Goal: Check status: Check status

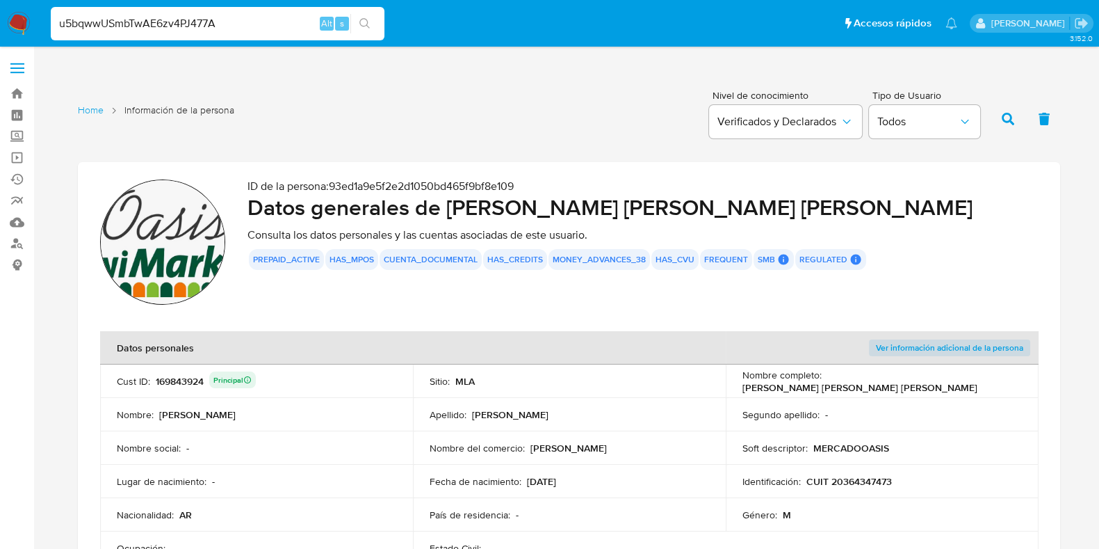
type input "u5bqwwUSmbTwAE6zv4PJ477A"
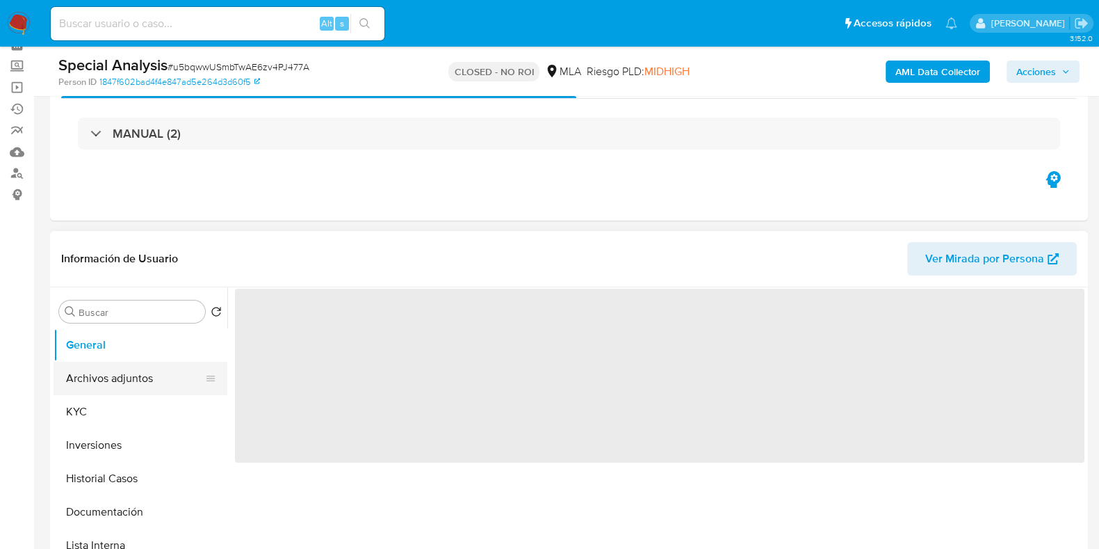
scroll to position [86, 0]
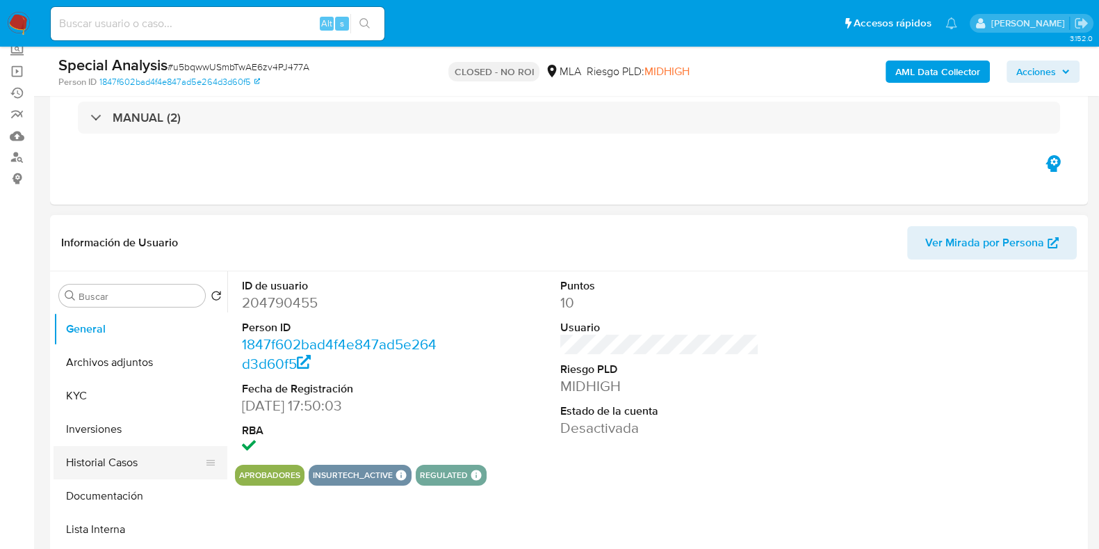
click at [124, 462] on button "Historial Casos" at bounding box center [135, 462] width 163 height 33
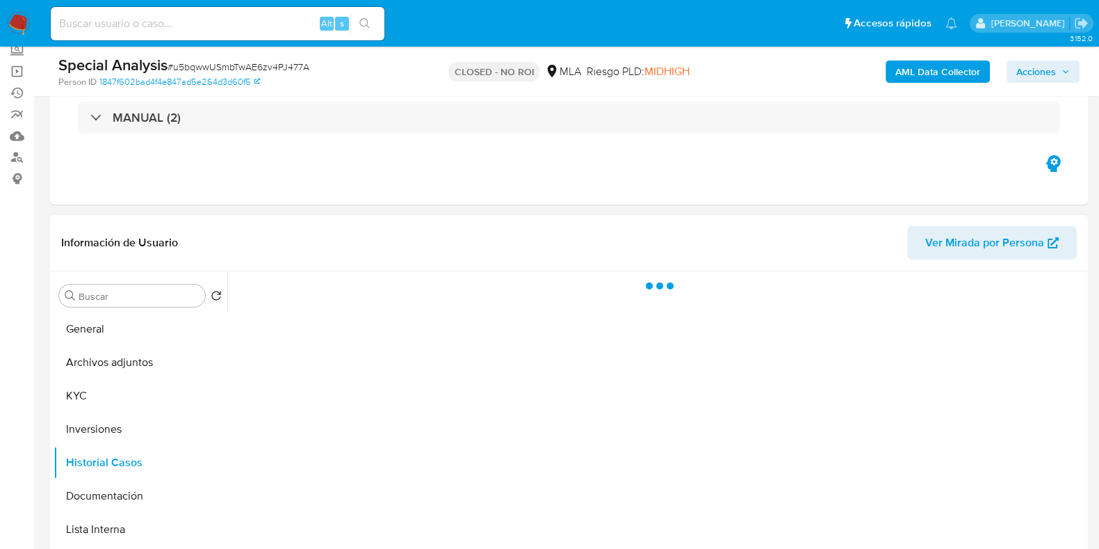
select select "10"
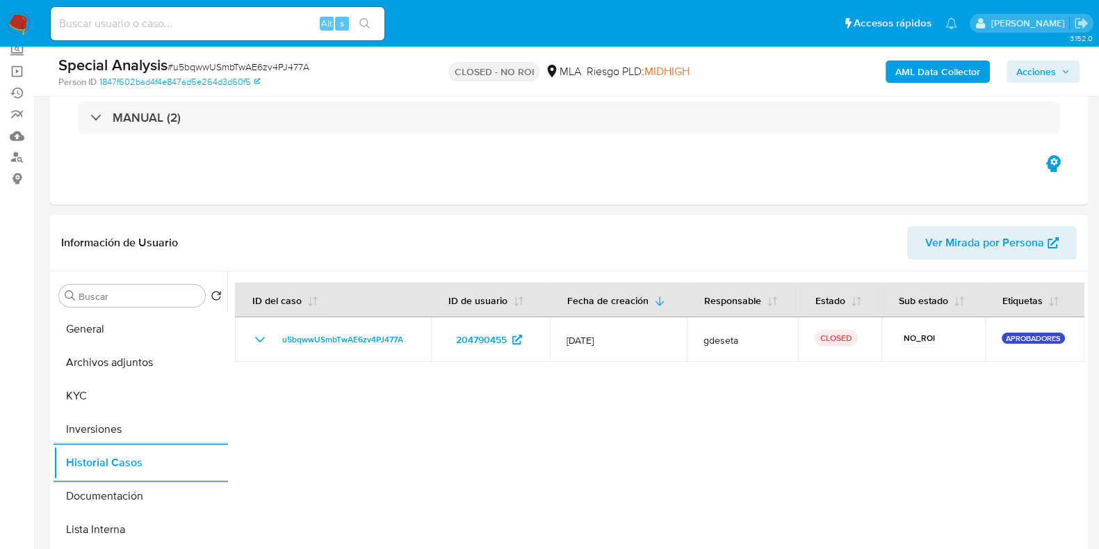
click at [248, 19] on input at bounding box center [218, 24] width 334 height 18
paste input "oOYenhrzP63PFTrbu4737gzc"
type input "oOYenhrzP63PFTrbu4737gzc"
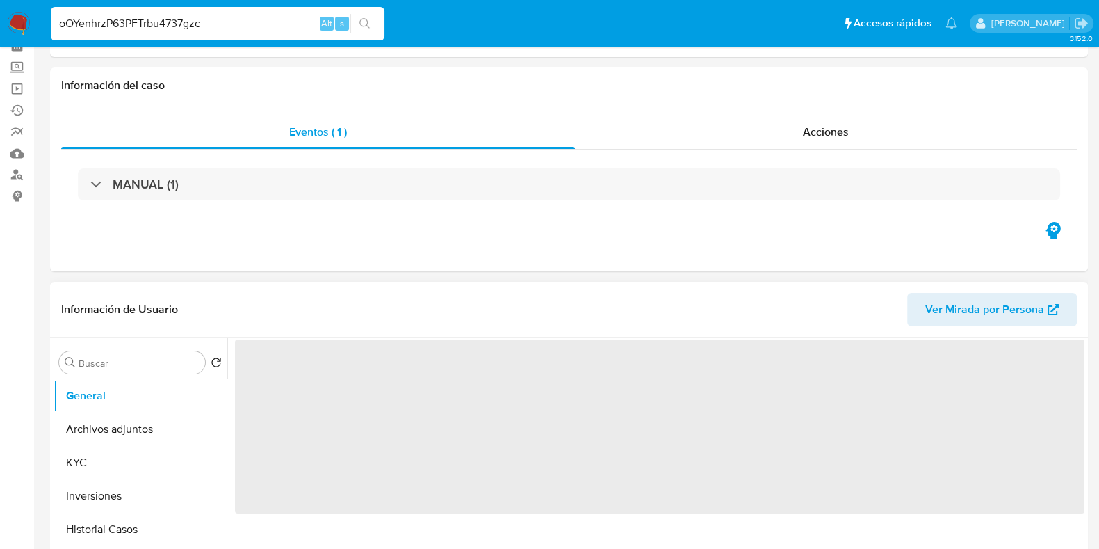
scroll to position [173, 0]
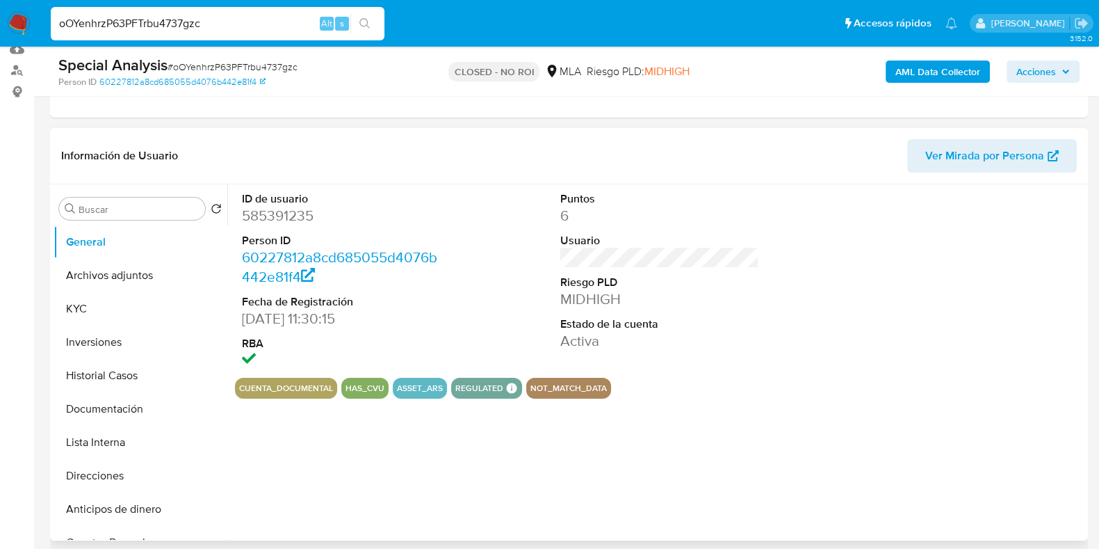
select select "10"
click at [104, 364] on button "Historial Casos" at bounding box center [135, 375] width 163 height 33
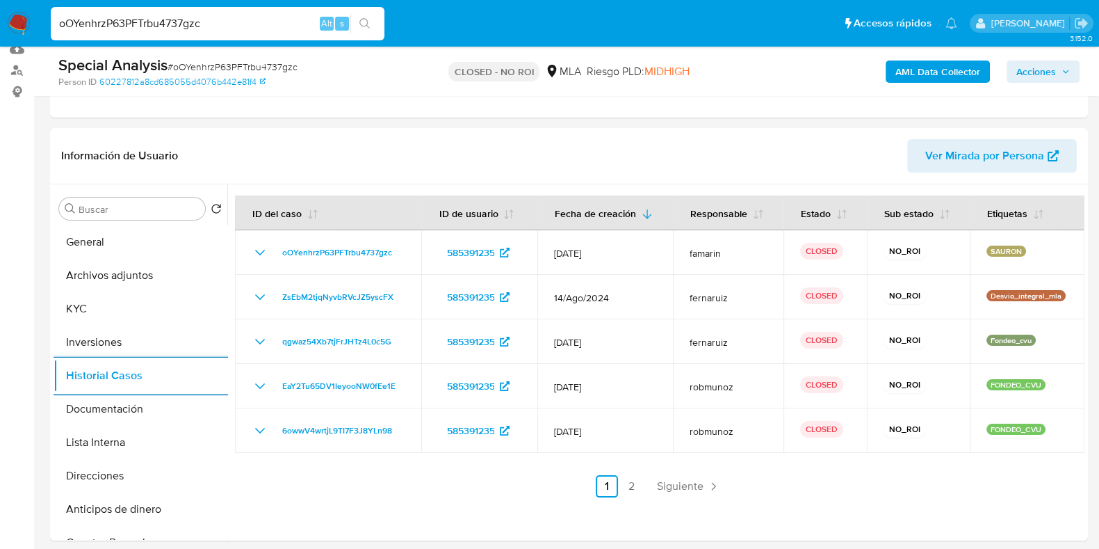
click at [257, 29] on input "oOYenhrzP63PFTrbu4737gzc" at bounding box center [218, 24] width 334 height 18
click at [257, 27] on input "oOYenhrzP63PFTrbu4737gzc" at bounding box center [218, 24] width 334 height 18
paste input "aVZnNzZuxVT9jNCSfT3cpcb3"
type input "aVZnNzZuxVT9jNCSfT3cpcb3"
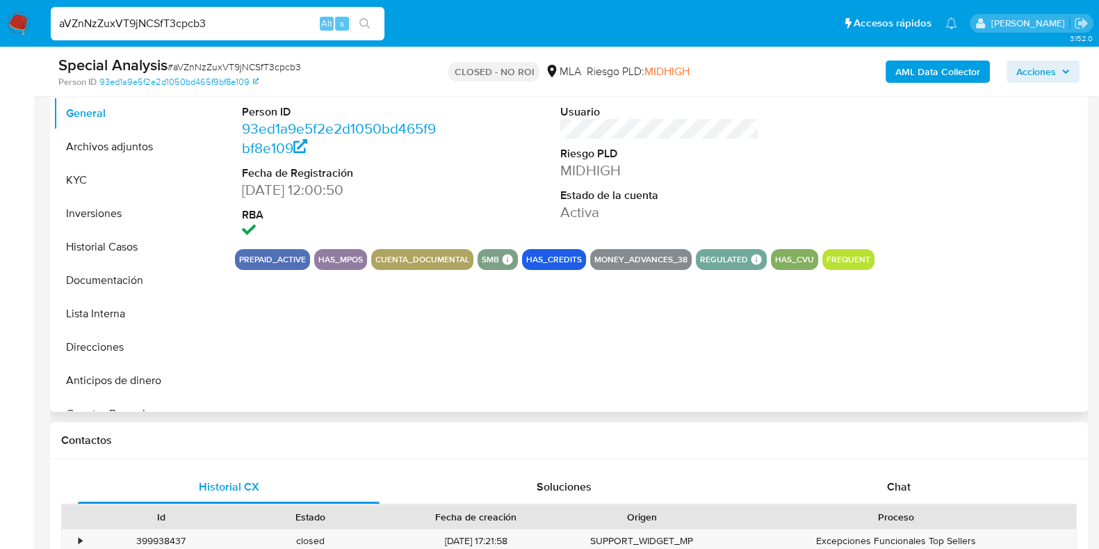
select select "10"
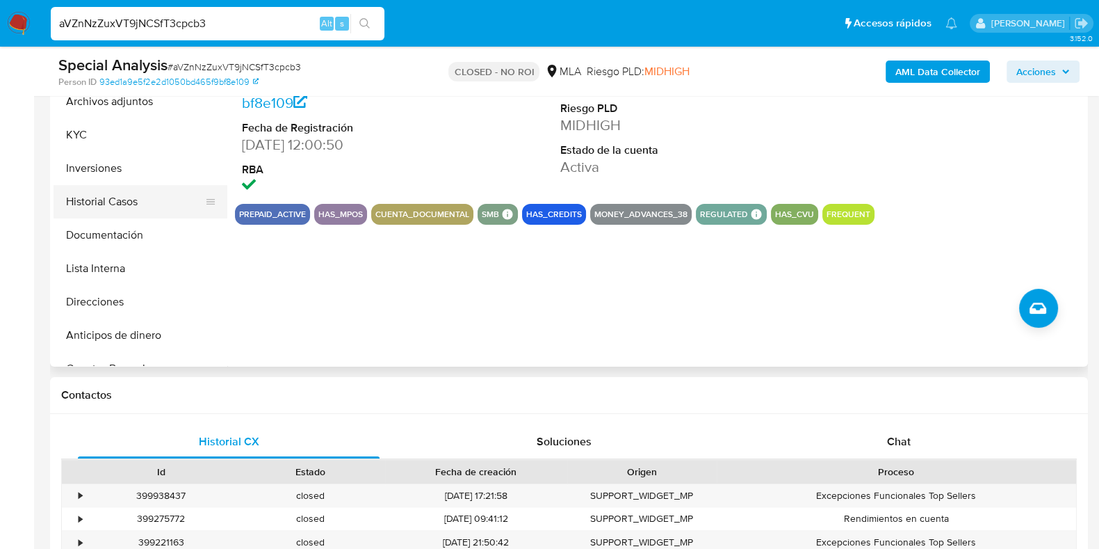
click at [108, 195] on button "Historial Casos" at bounding box center [135, 201] width 163 height 33
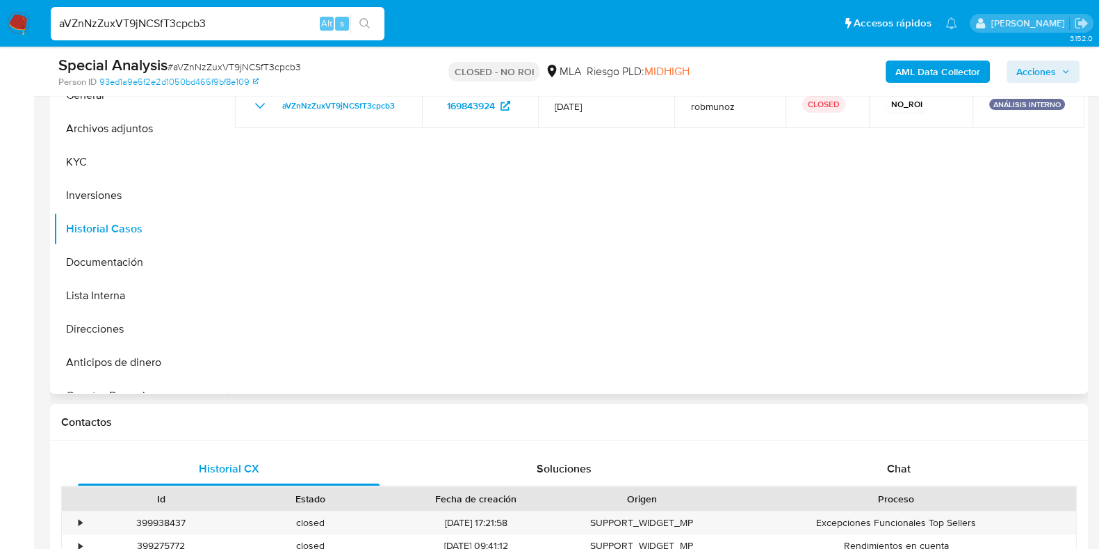
scroll to position [435, 0]
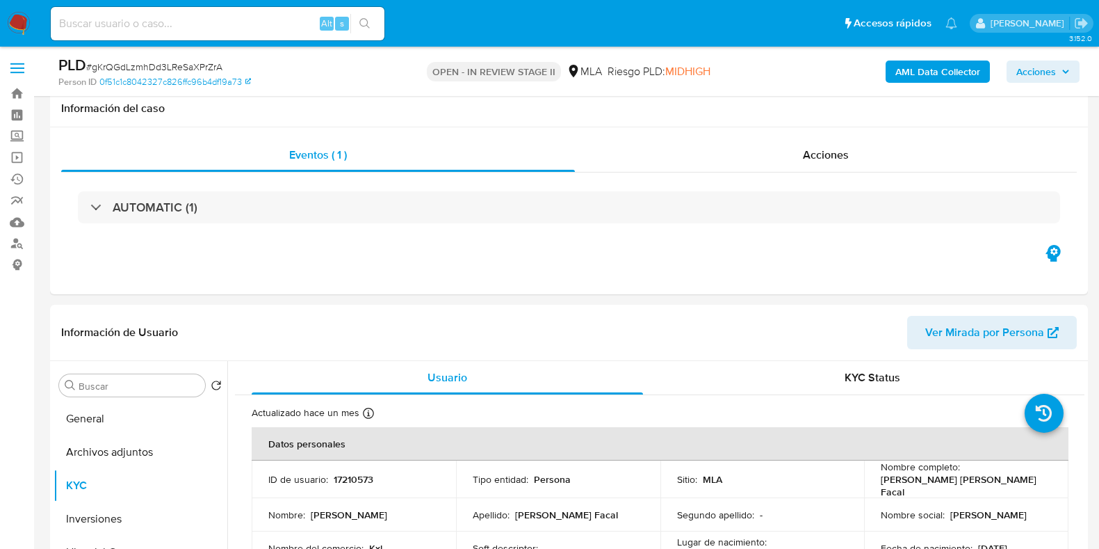
select select "10"
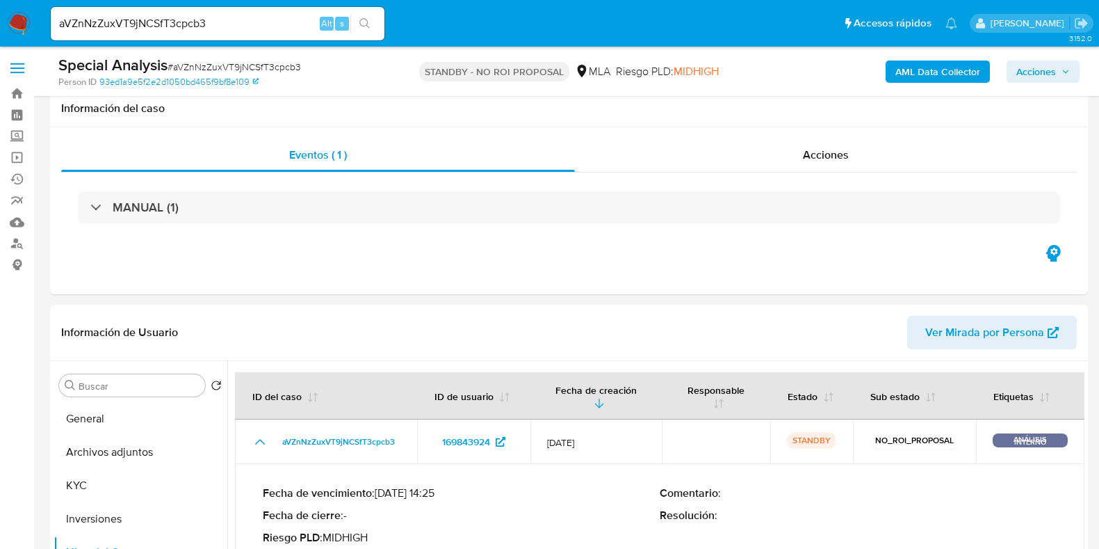
select select "10"
